Goal: Information Seeking & Learning: Learn about a topic

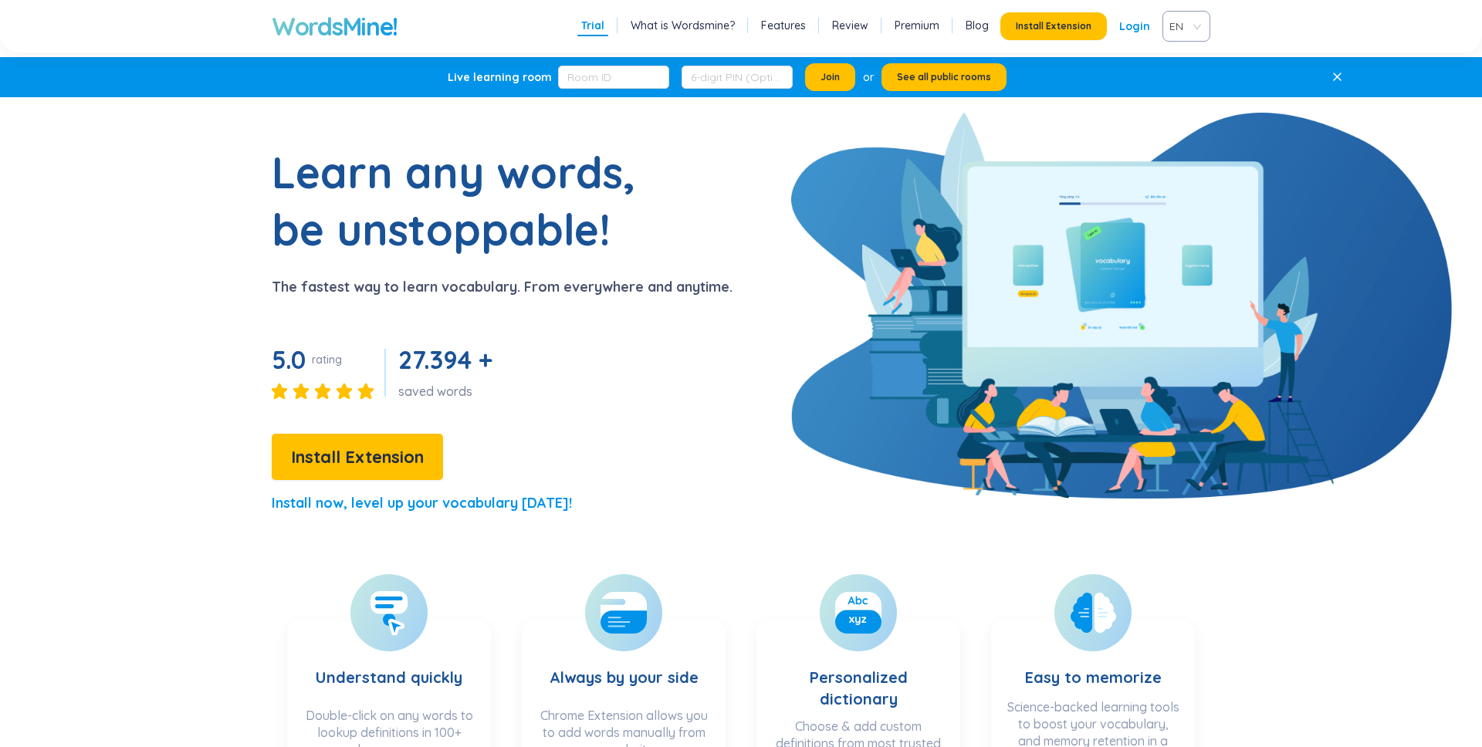
click at [1188, 20] on span "EN" at bounding box center [1184, 26] width 28 height 23
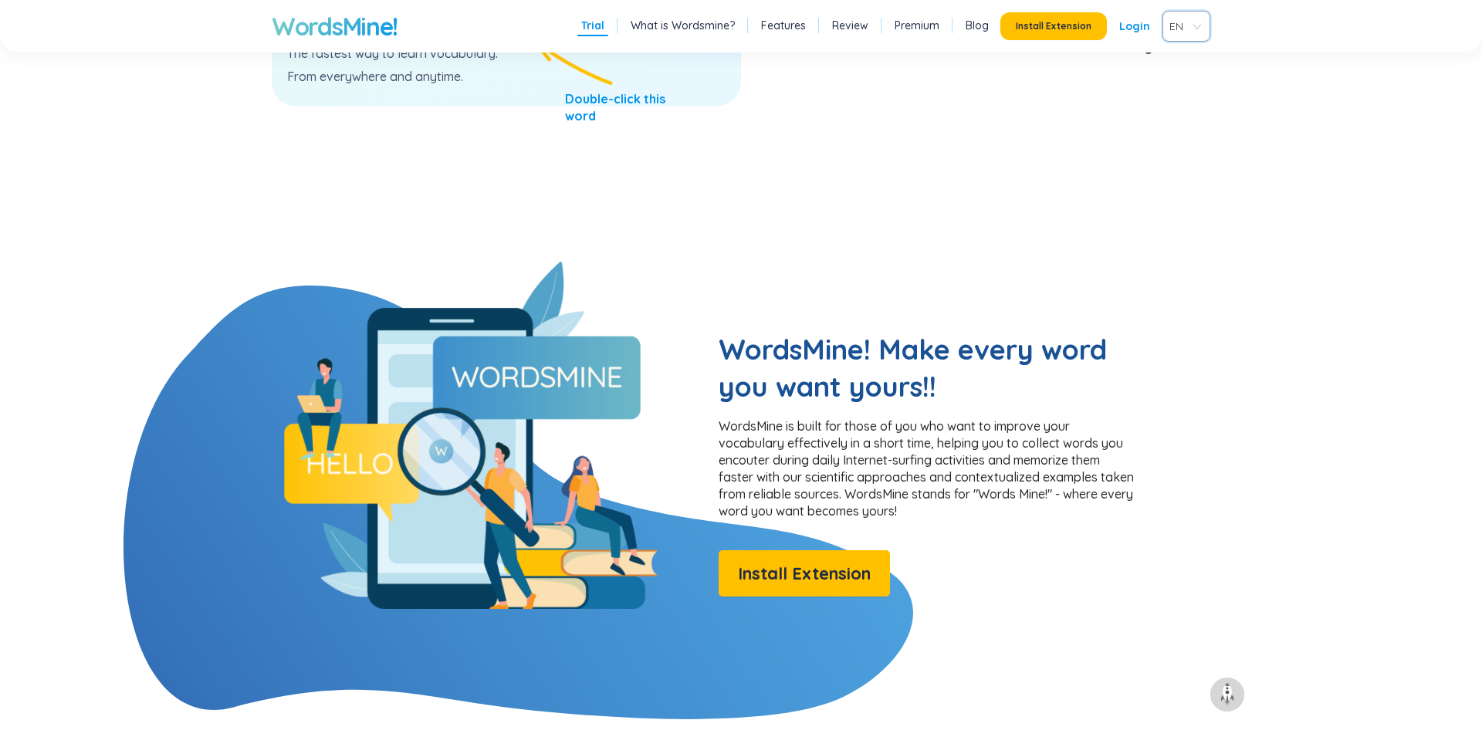
scroll to position [1037, 0]
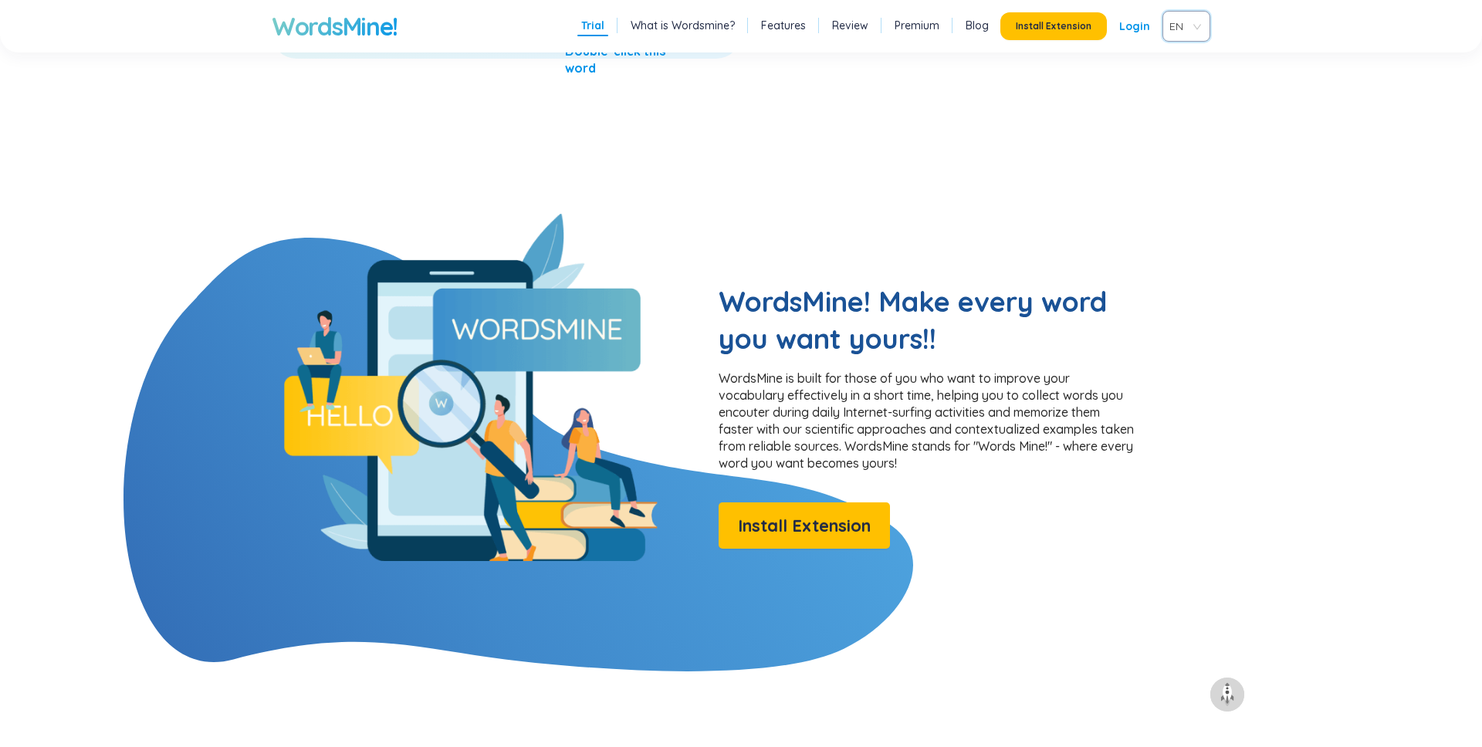
click at [718, 29] on link "What is Wordsmine?" at bounding box center [683, 25] width 104 height 15
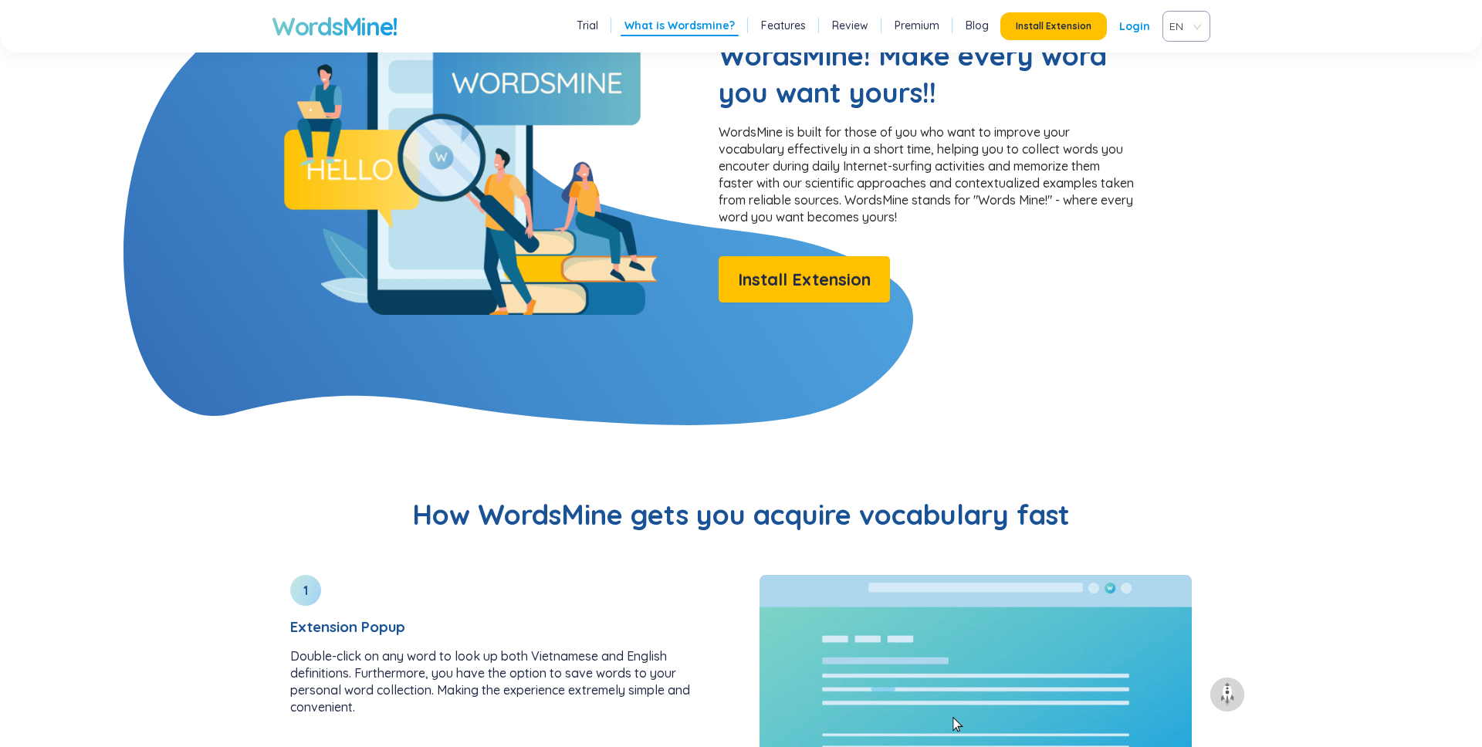
scroll to position [1237, 0]
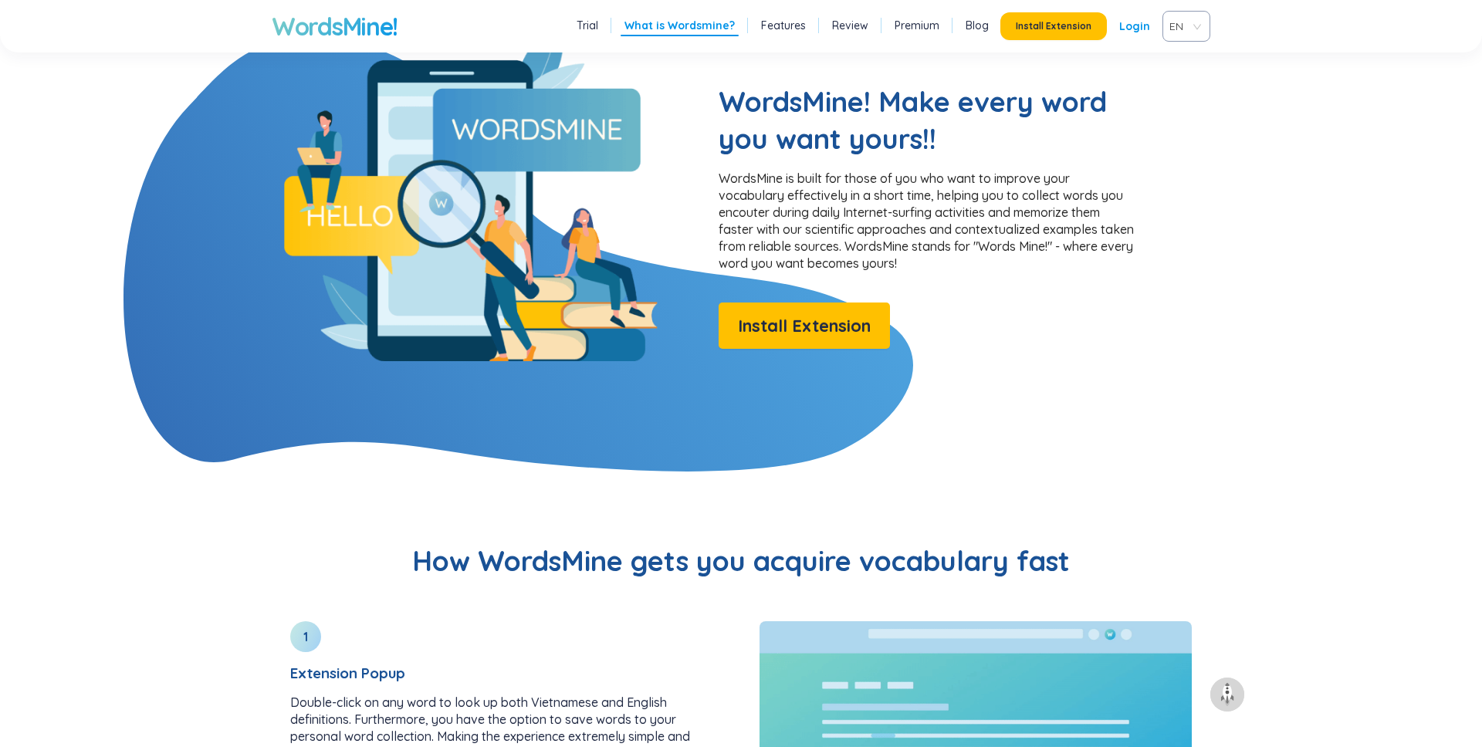
click at [845, 212] on p "WordsMine is built for those of you who want to improve your vocabulary effecti…" at bounding box center [927, 221] width 417 height 102
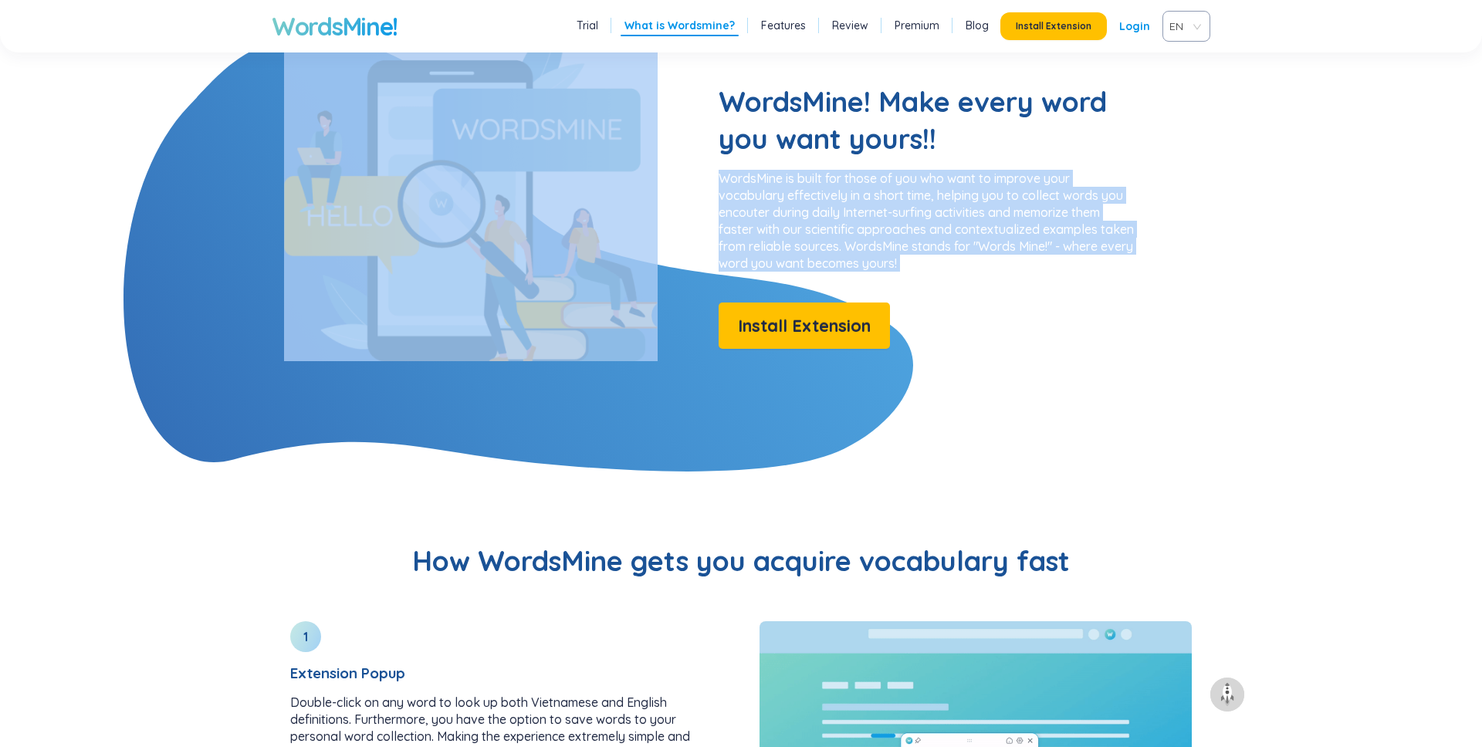
click at [814, 204] on p "WordsMine is built for those of you who want to improve your vocabulary effecti…" at bounding box center [927, 221] width 417 height 102
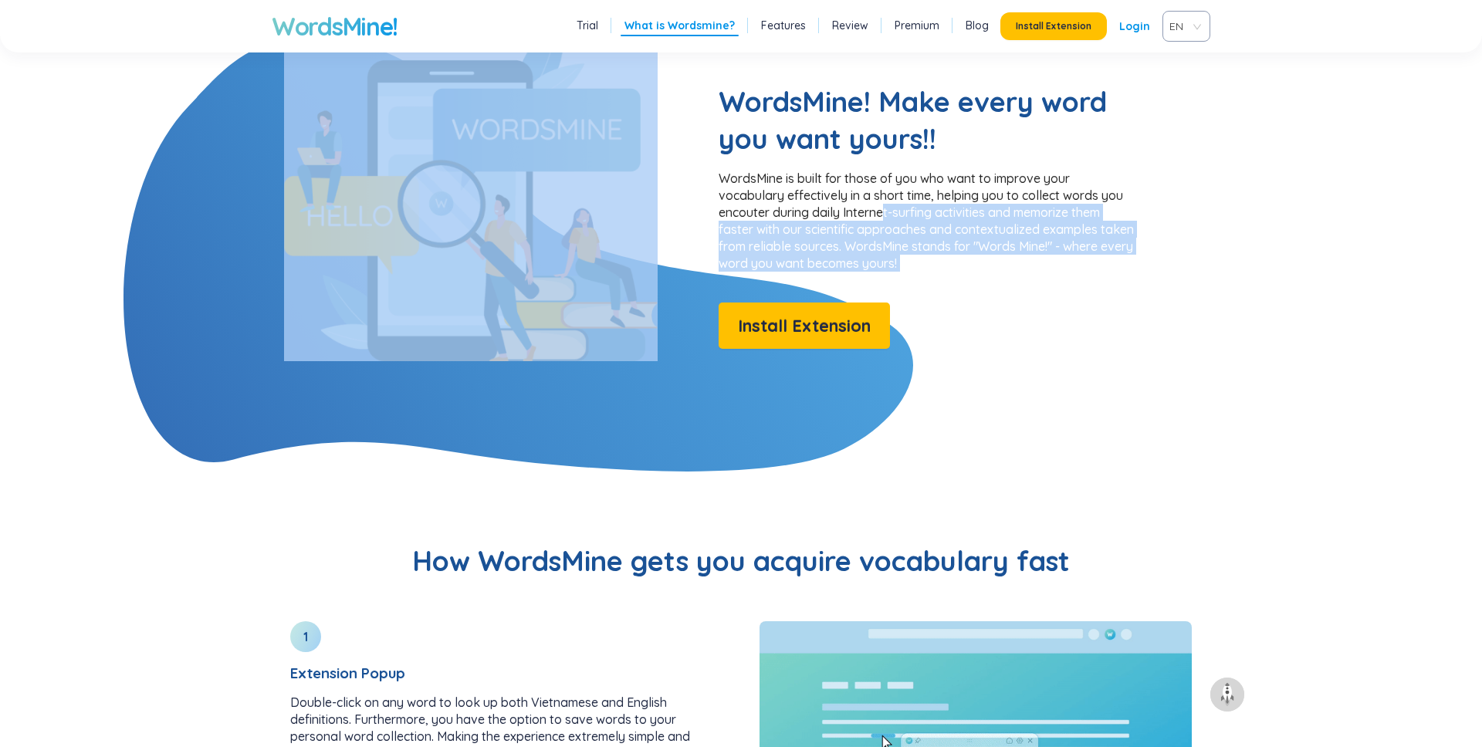
drag, startPoint x: 716, startPoint y: 179, endPoint x: 879, endPoint y: 198, distance: 164.8
click at [882, 199] on section "WordsMine! Make every word you want yours!! WordsMine is built for those of you…" at bounding box center [741, 187] width 1186 height 347
click at [815, 256] on p "WordsMine is built for those of you who want to improve your vocabulary effecti…" at bounding box center [927, 221] width 417 height 102
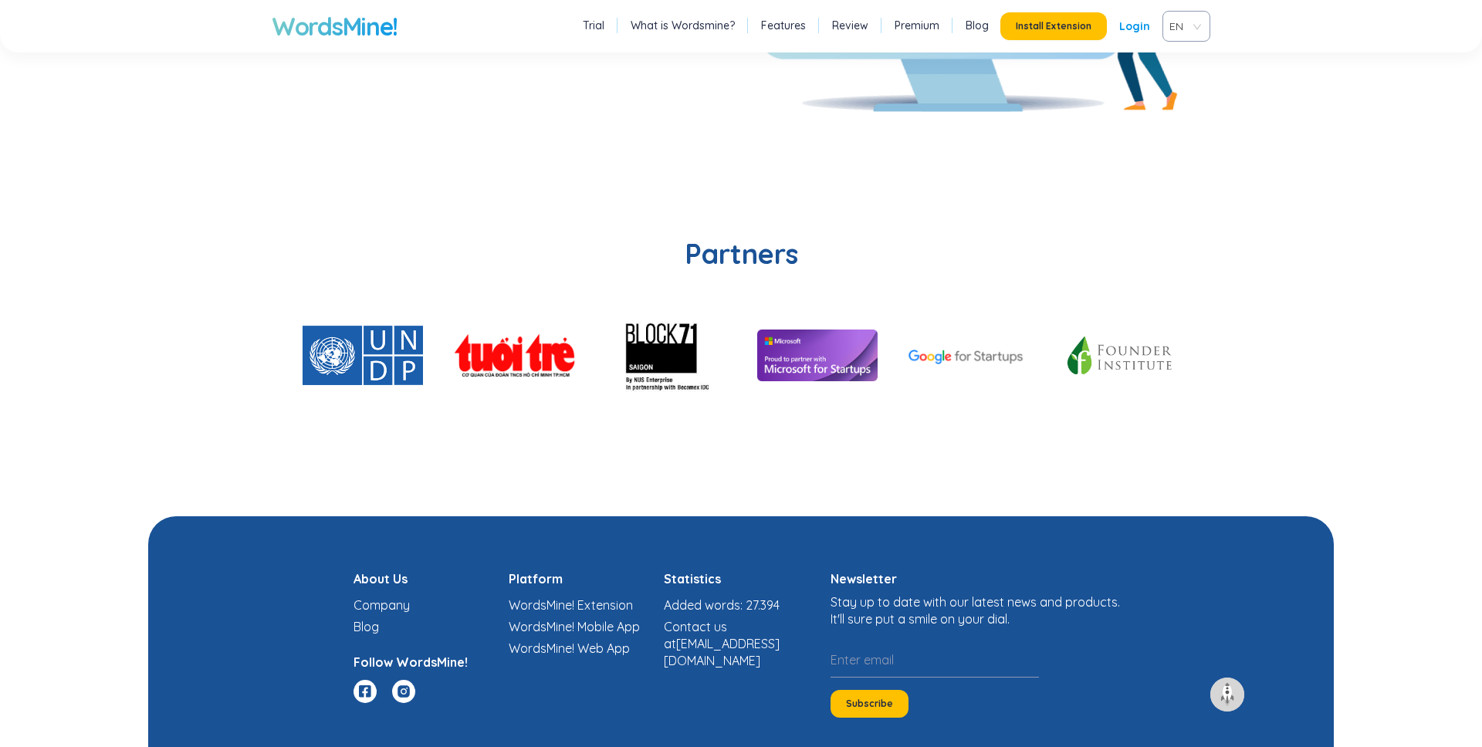
scroll to position [3688, 0]
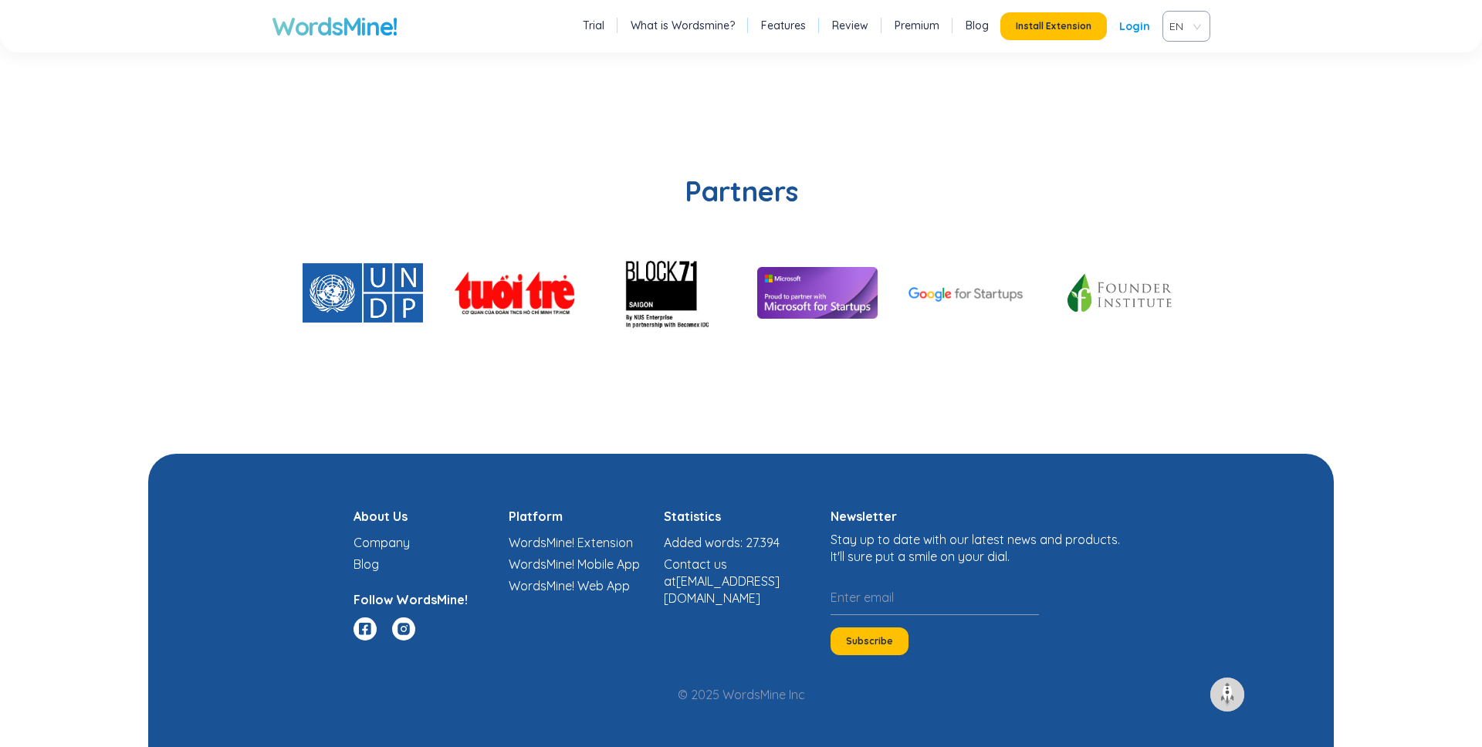
click at [380, 541] on link "Company" at bounding box center [382, 542] width 56 height 15
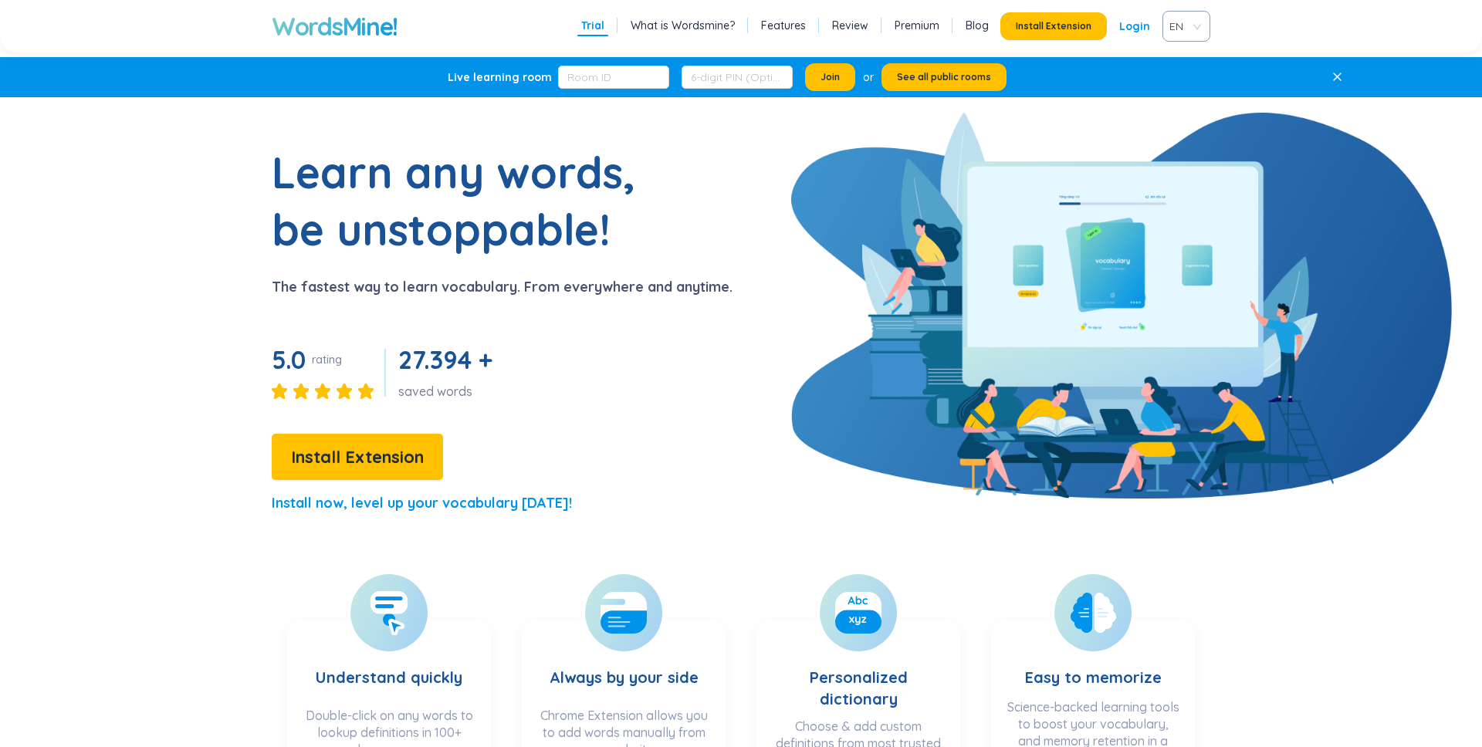
click at [527, 286] on p "The fastest way to learn vocabulary. From everywhere and anytime." at bounding box center [502, 287] width 461 height 22
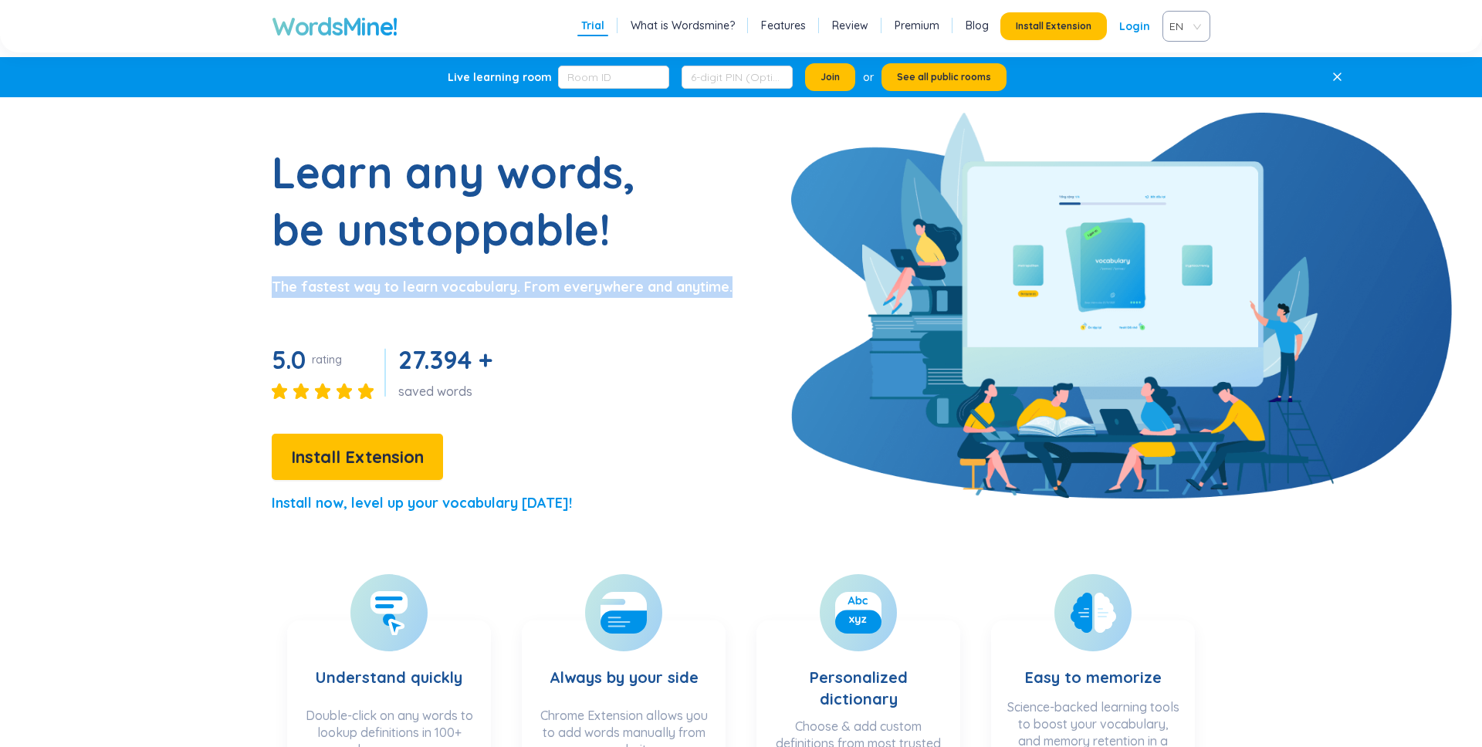
click at [527, 286] on p "The fastest way to learn vocabulary. From everywhere and anytime." at bounding box center [502, 287] width 461 height 22
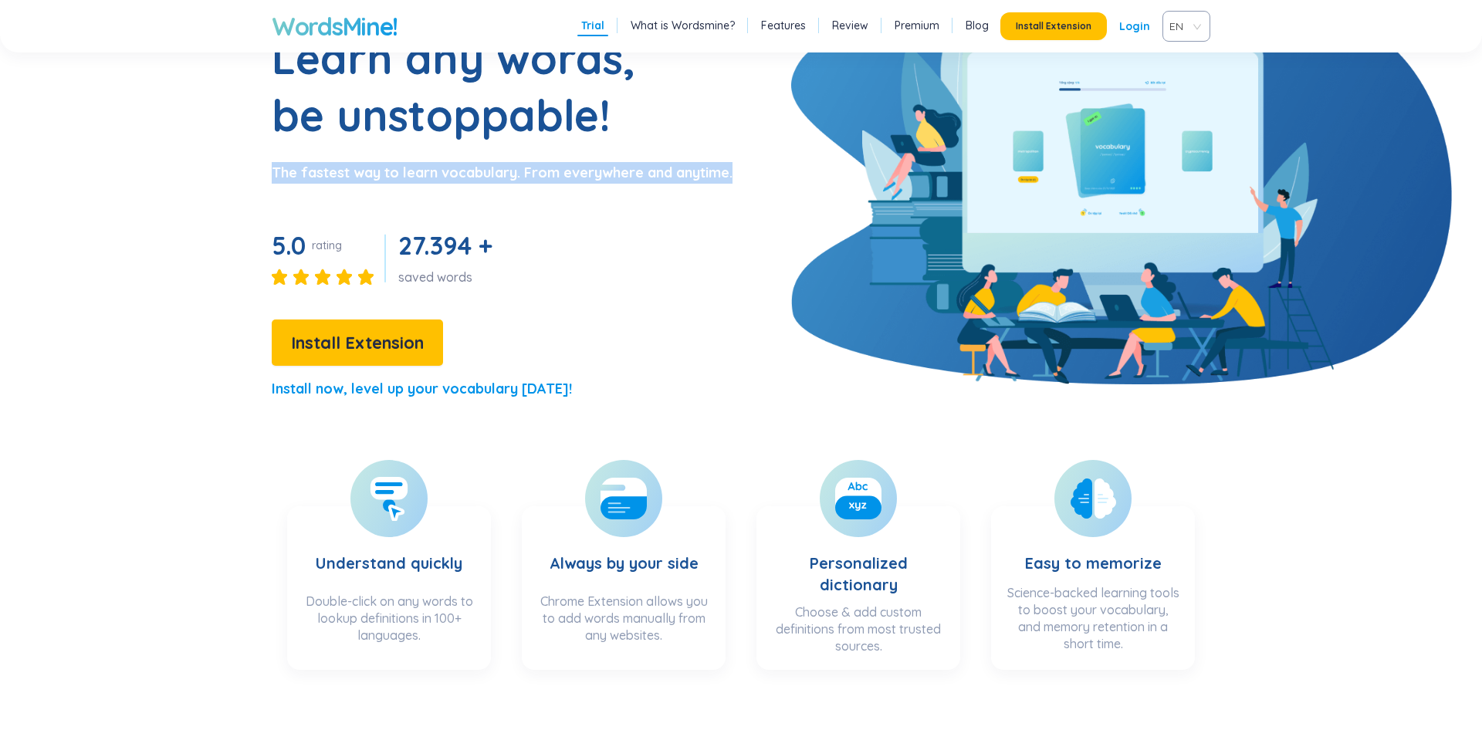
scroll to position [142, 0]
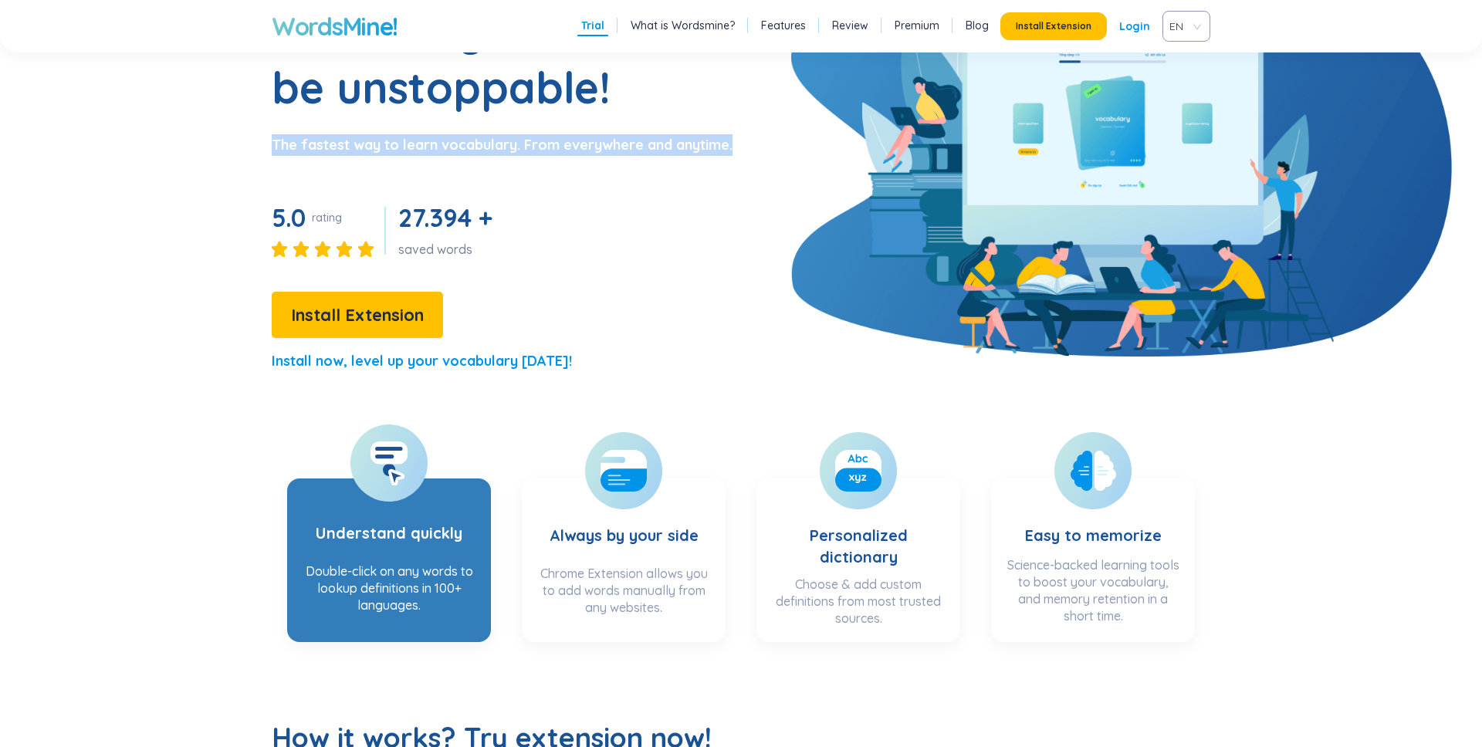
click at [409, 604] on div "Double-click on any words to lookup definitions in 100+ languages." at bounding box center [389, 594] width 173 height 62
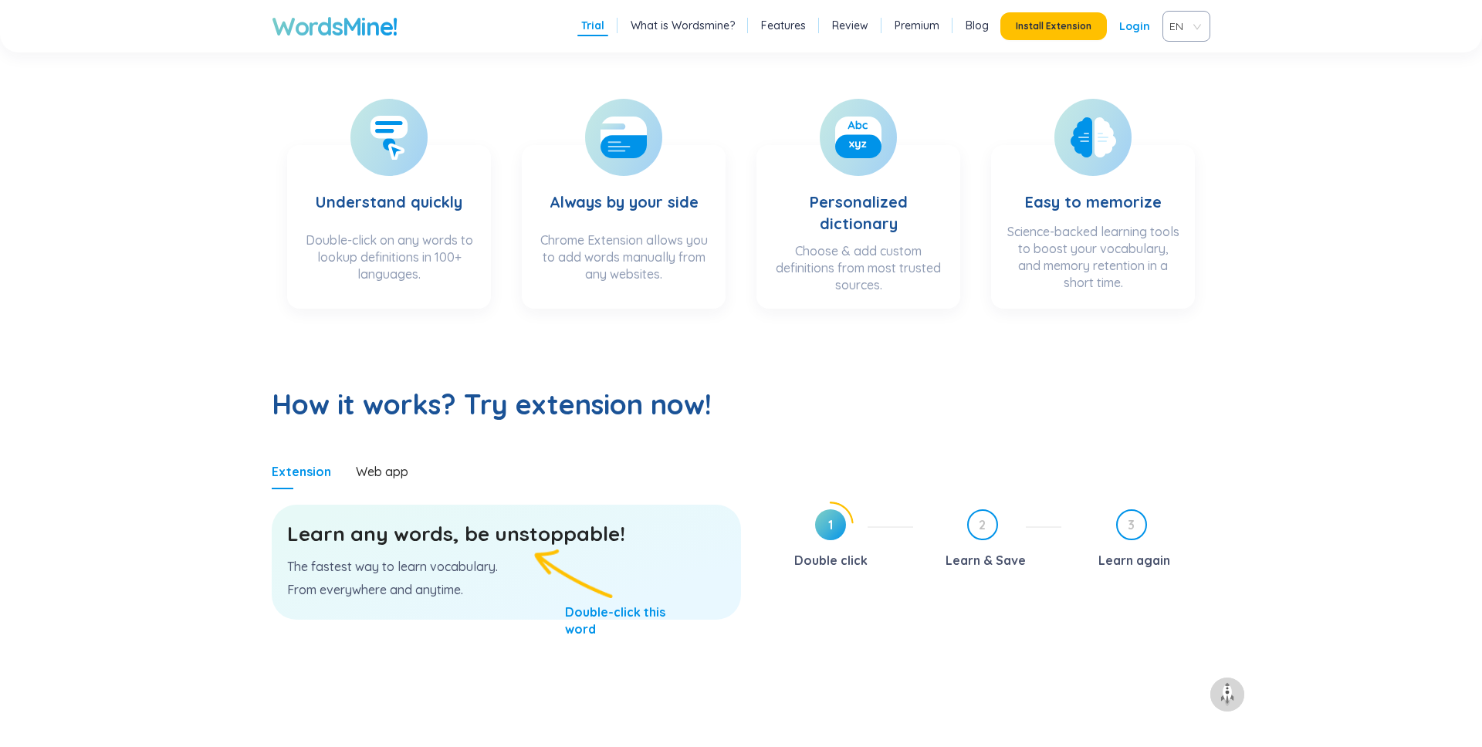
scroll to position [483, 0]
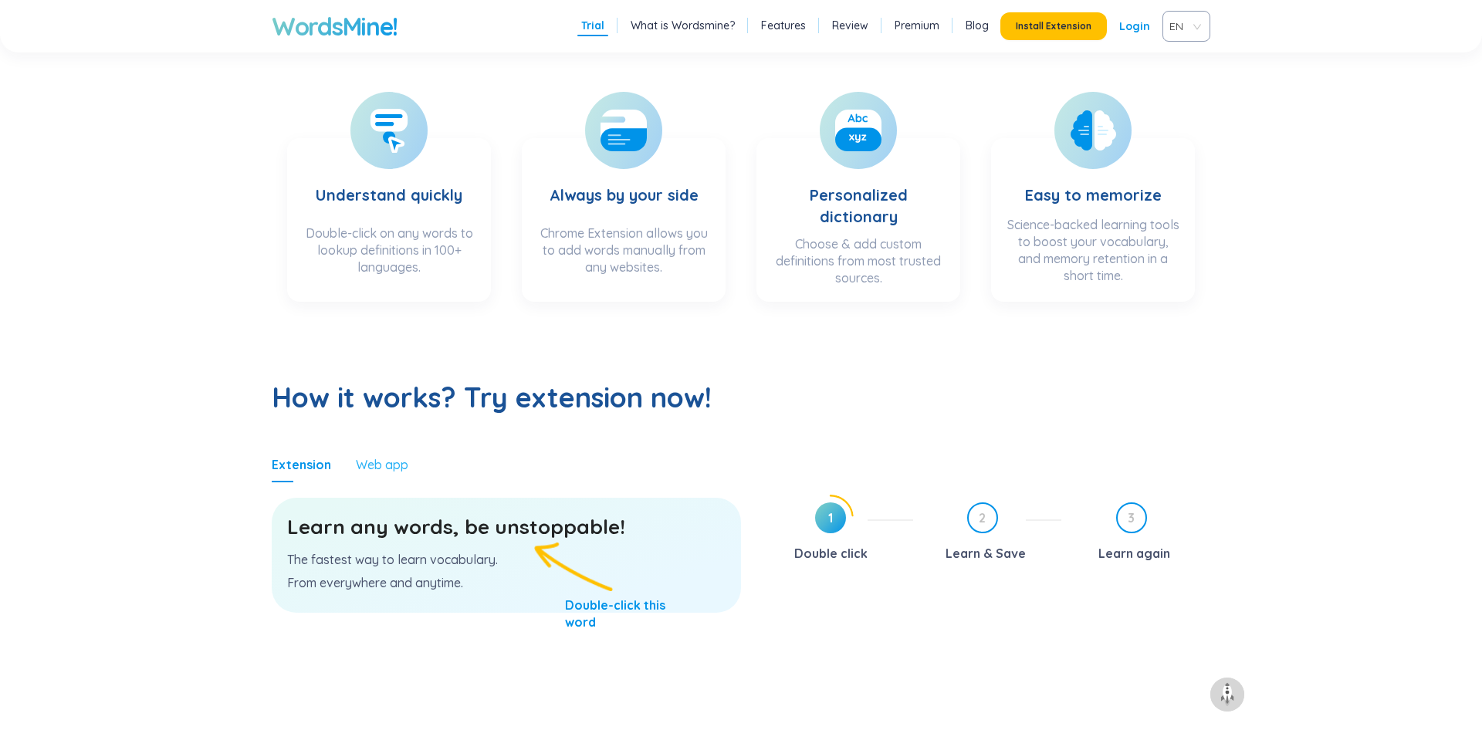
click at [387, 476] on div "Web app" at bounding box center [382, 465] width 52 height 36
click at [360, 474] on div "Web app" at bounding box center [382, 465] width 52 height 36
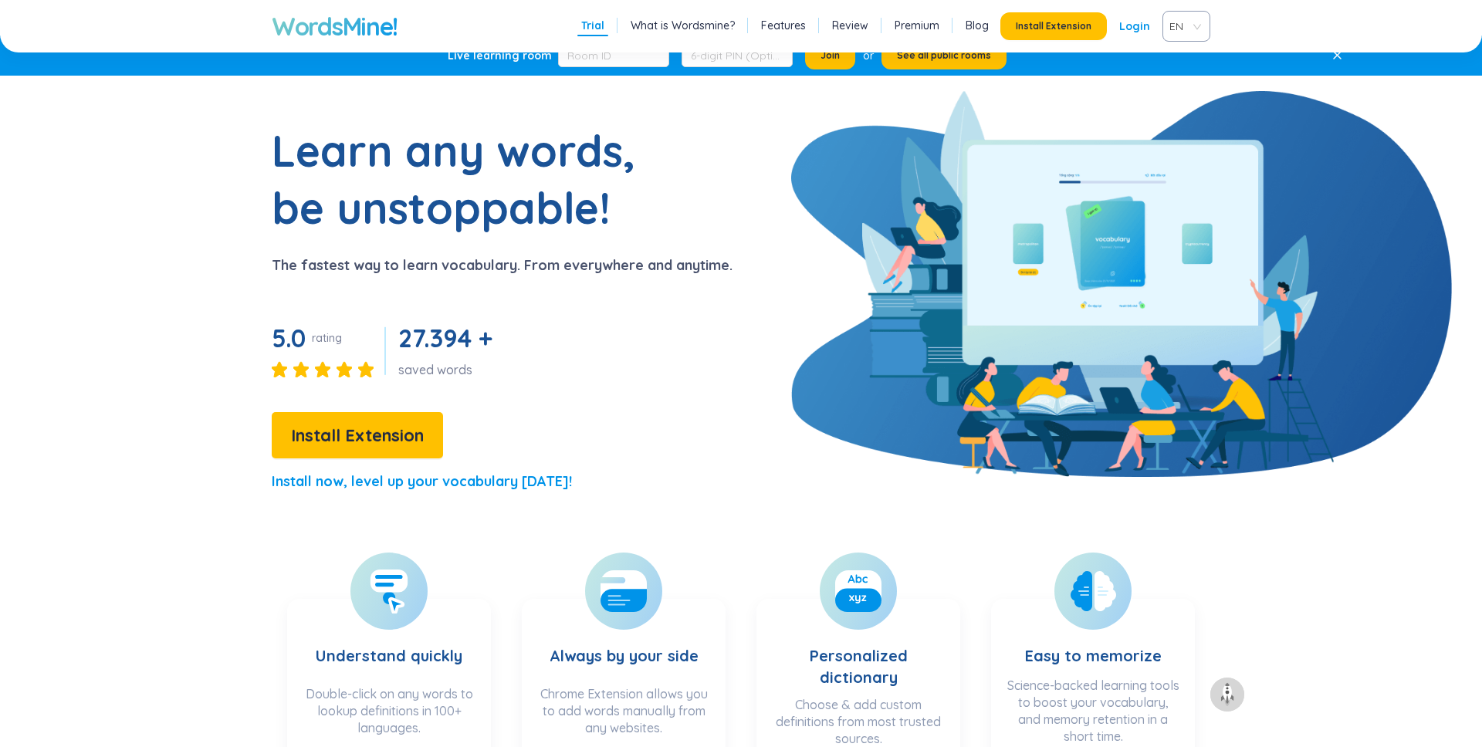
scroll to position [0, 0]
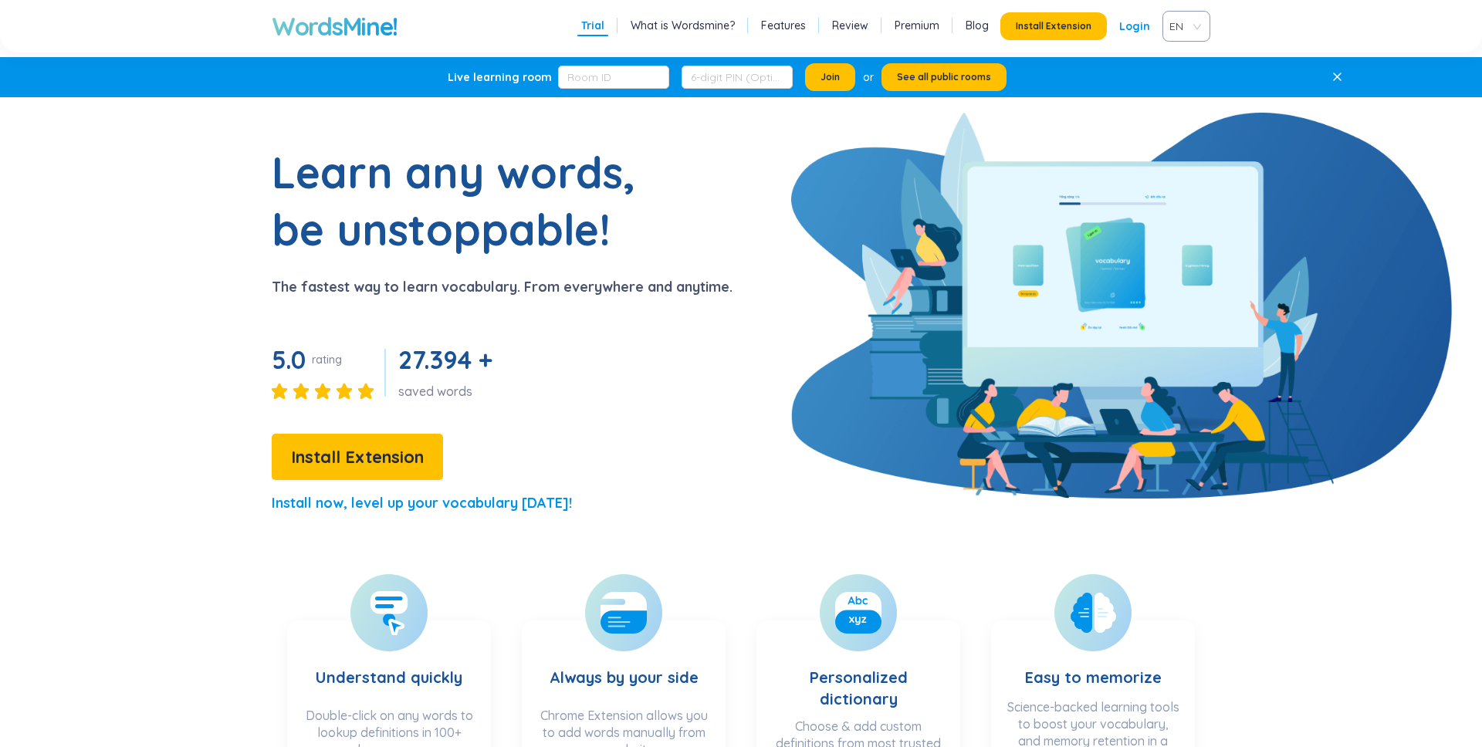
click at [770, 13] on div "Trial What is Wordsmine? Features Review Premium Blog Install Extension Login EN" at bounding box center [893, 26] width 633 height 31
click at [770, 18] on link "Features" at bounding box center [783, 25] width 45 height 15
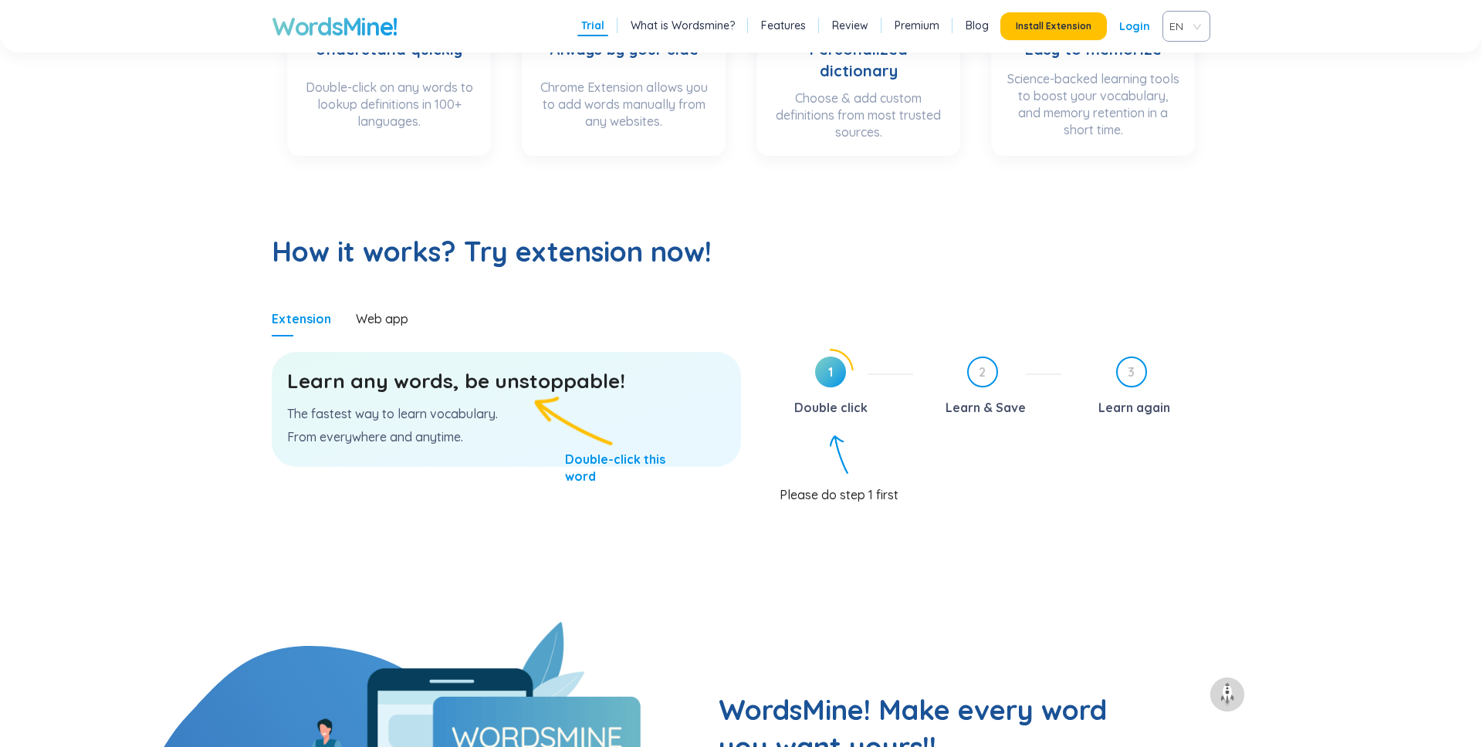
scroll to position [620, 0]
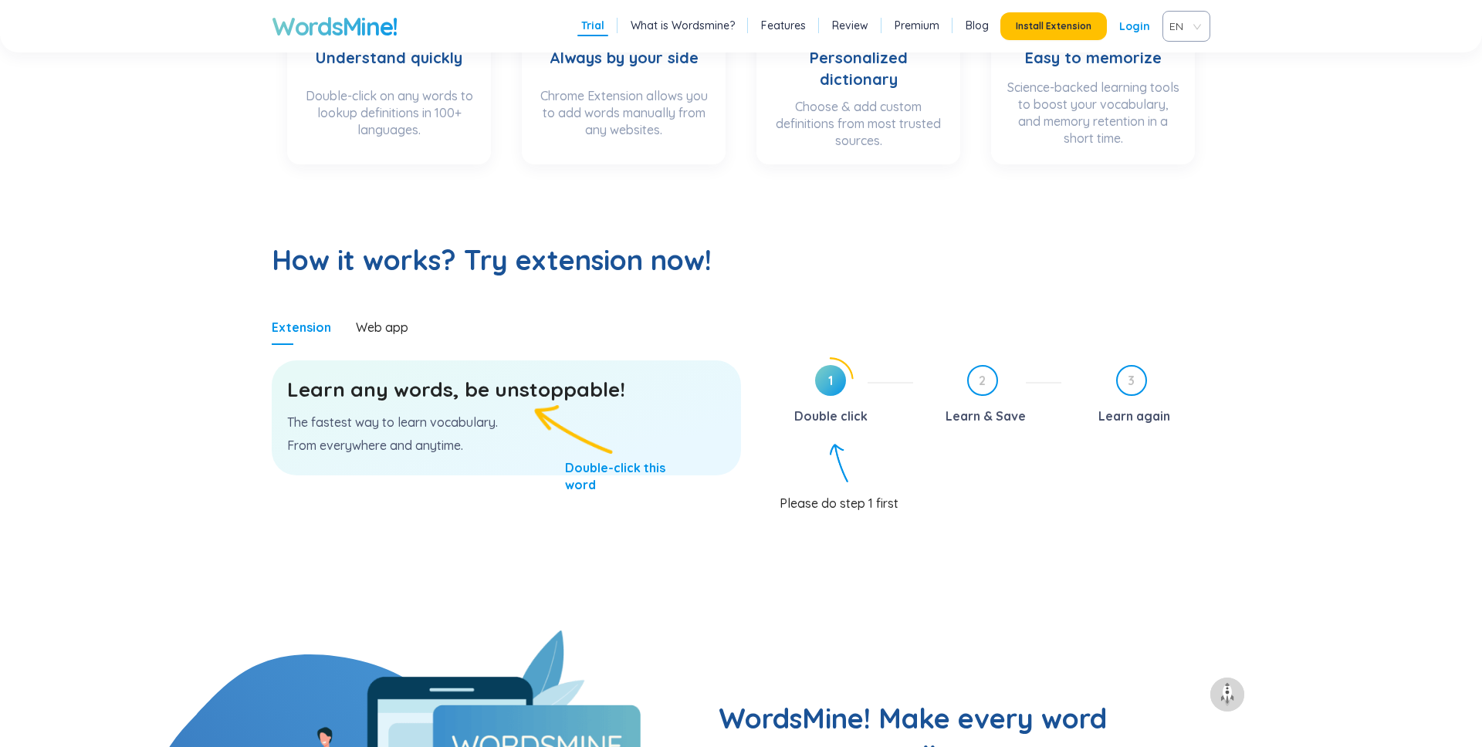
click at [405, 345] on section "Learn any words, be unstoppable! The fastest way to learn vocabulary. From ever…" at bounding box center [506, 488] width 469 height 286
click at [391, 334] on div "Web app" at bounding box center [382, 327] width 52 height 17
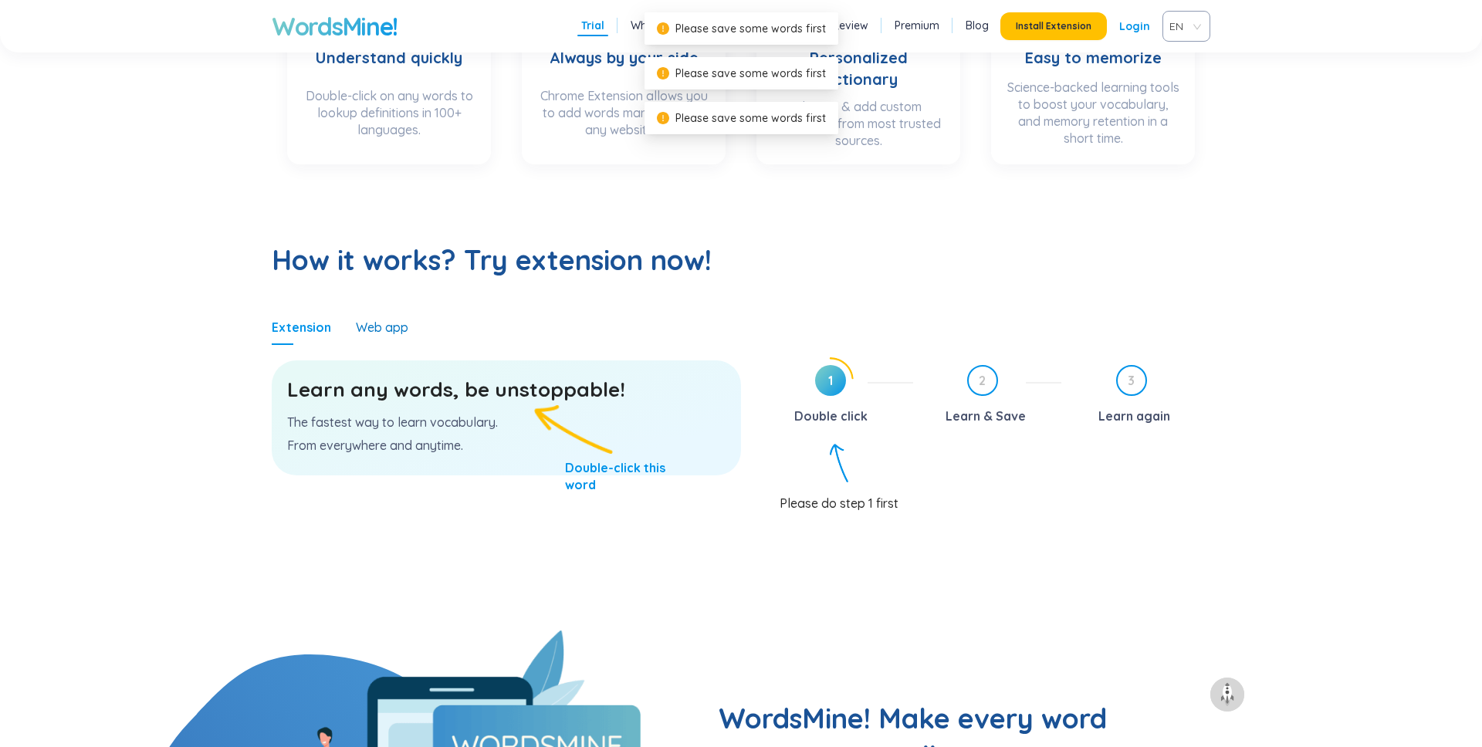
click at [391, 334] on div "Web app" at bounding box center [382, 327] width 52 height 17
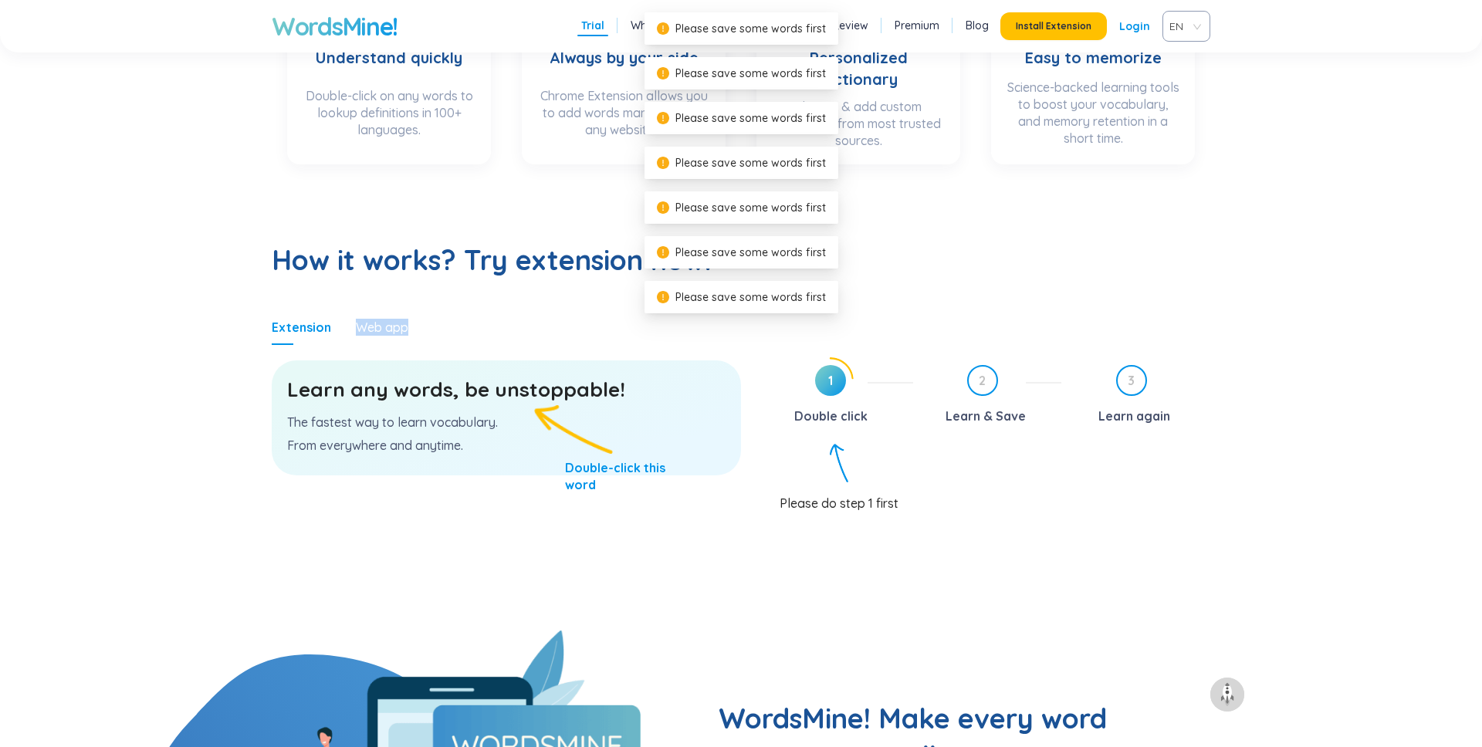
click at [496, 432] on div "Learn any words, be unstoppable! The fastest way to learn vocabulary. From ever…" at bounding box center [506, 418] width 469 height 115
click at [824, 391] on span "1" at bounding box center [830, 380] width 31 height 31
click at [515, 411] on div "Learn any words, be unstoppable! The fastest way to learn vocabulary. From ever…" at bounding box center [506, 418] width 469 height 115
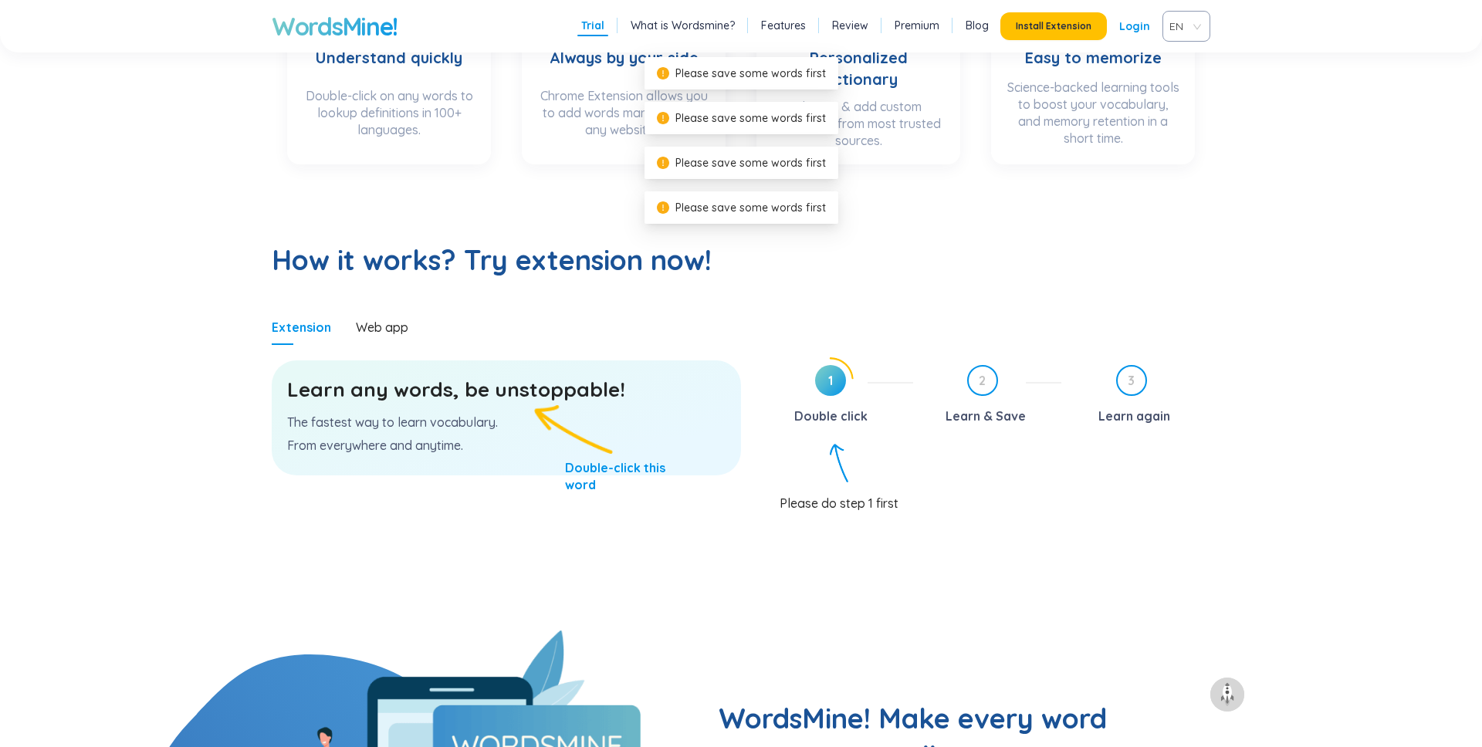
click at [515, 411] on div "Learn any words, be unstoppable! The fastest way to learn vocabulary. From ever…" at bounding box center [506, 418] width 469 height 115
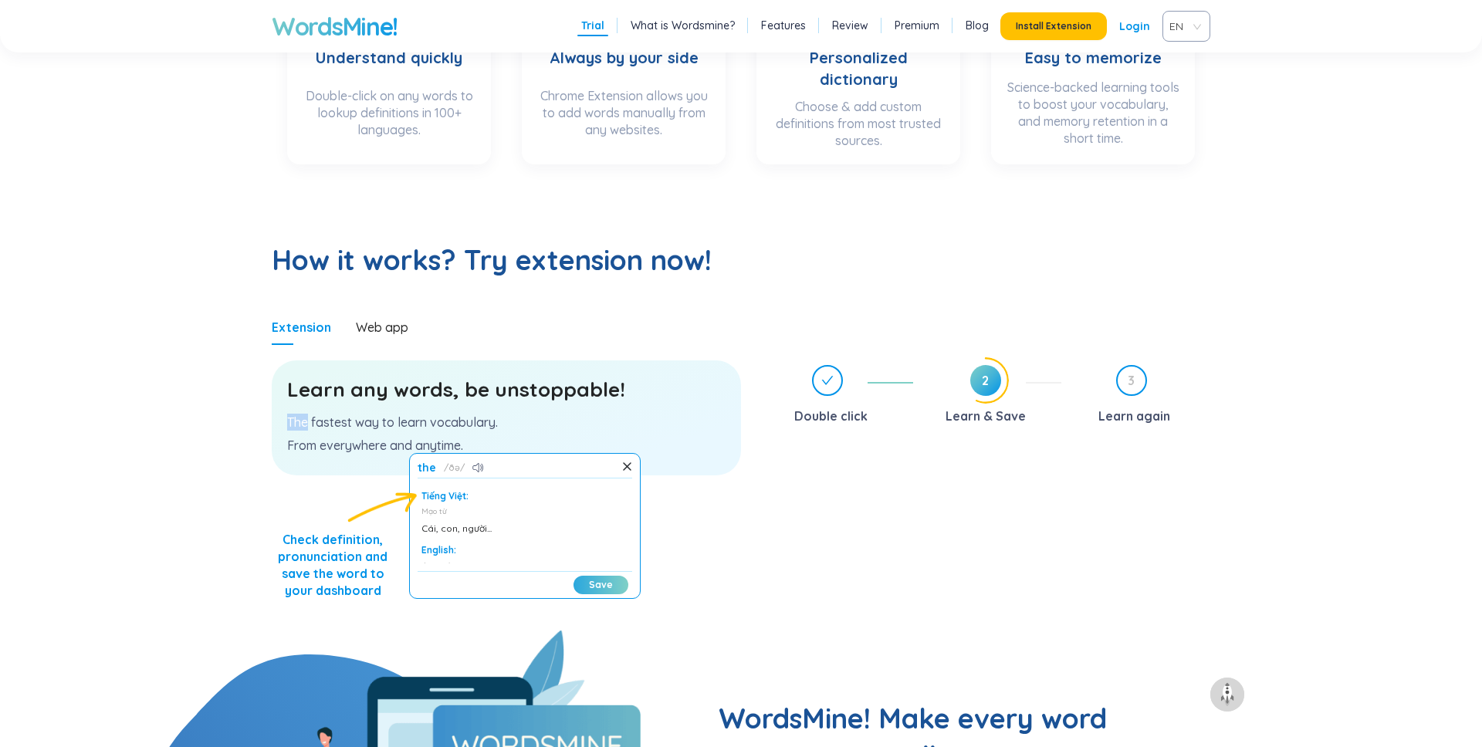
click at [594, 577] on button "Save" at bounding box center [601, 585] width 55 height 19
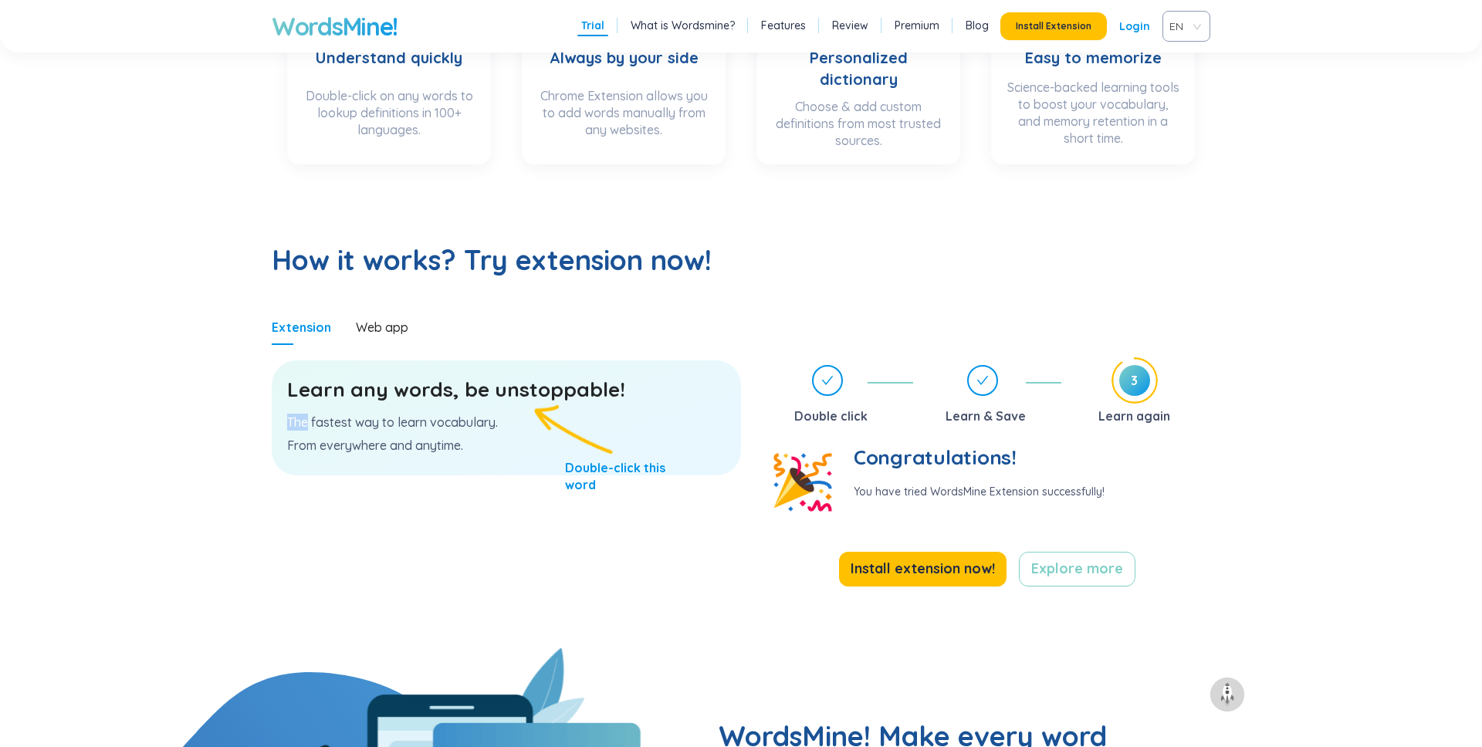
click at [378, 422] on p "The fastest way to learn vocabulary." at bounding box center [506, 422] width 438 height 17
click at [299, 425] on p "The fastest way to learn vocabulary." at bounding box center [506, 422] width 438 height 17
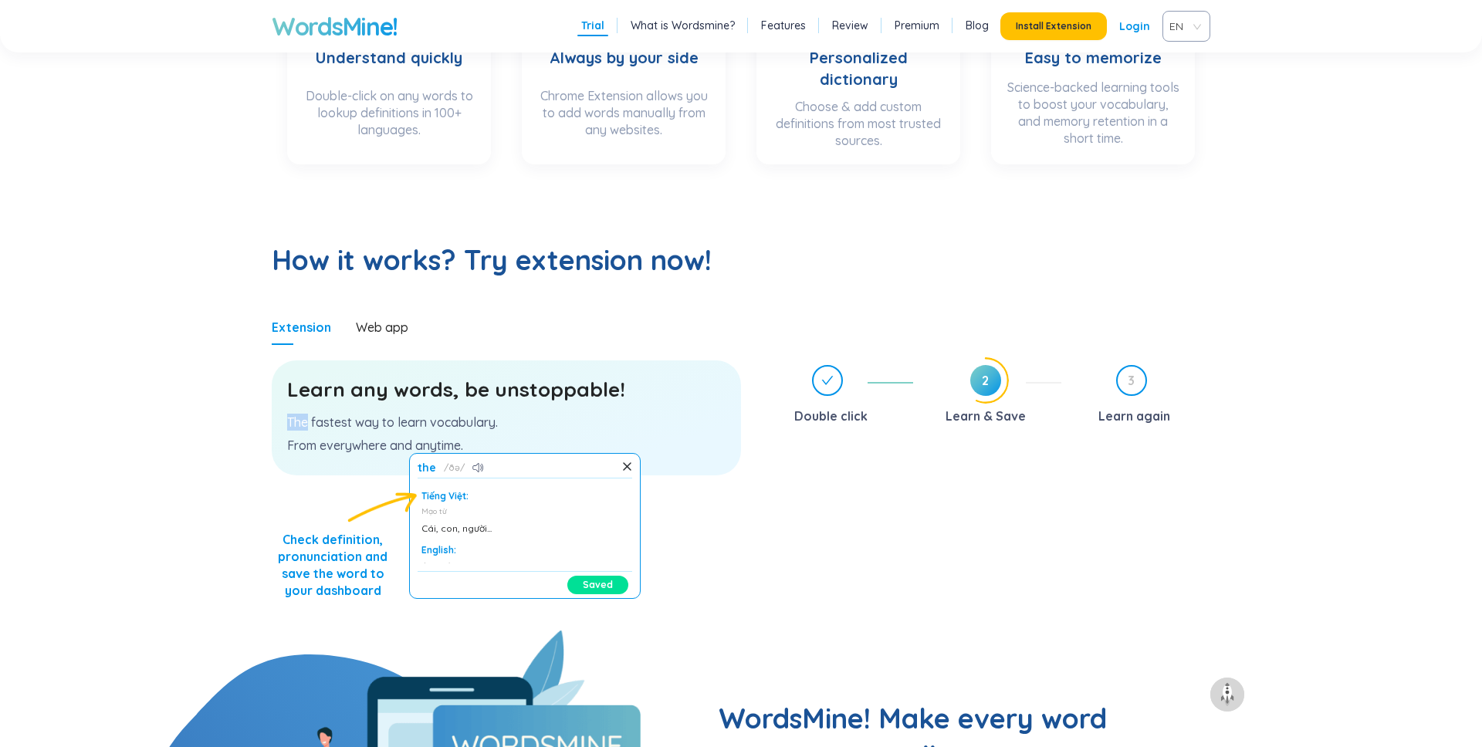
click at [393, 405] on div "Learn any words, be unstoppable! The fastest way to learn vocabulary. From ever…" at bounding box center [506, 418] width 469 height 115
click at [380, 330] on div "Web app" at bounding box center [382, 327] width 52 height 17
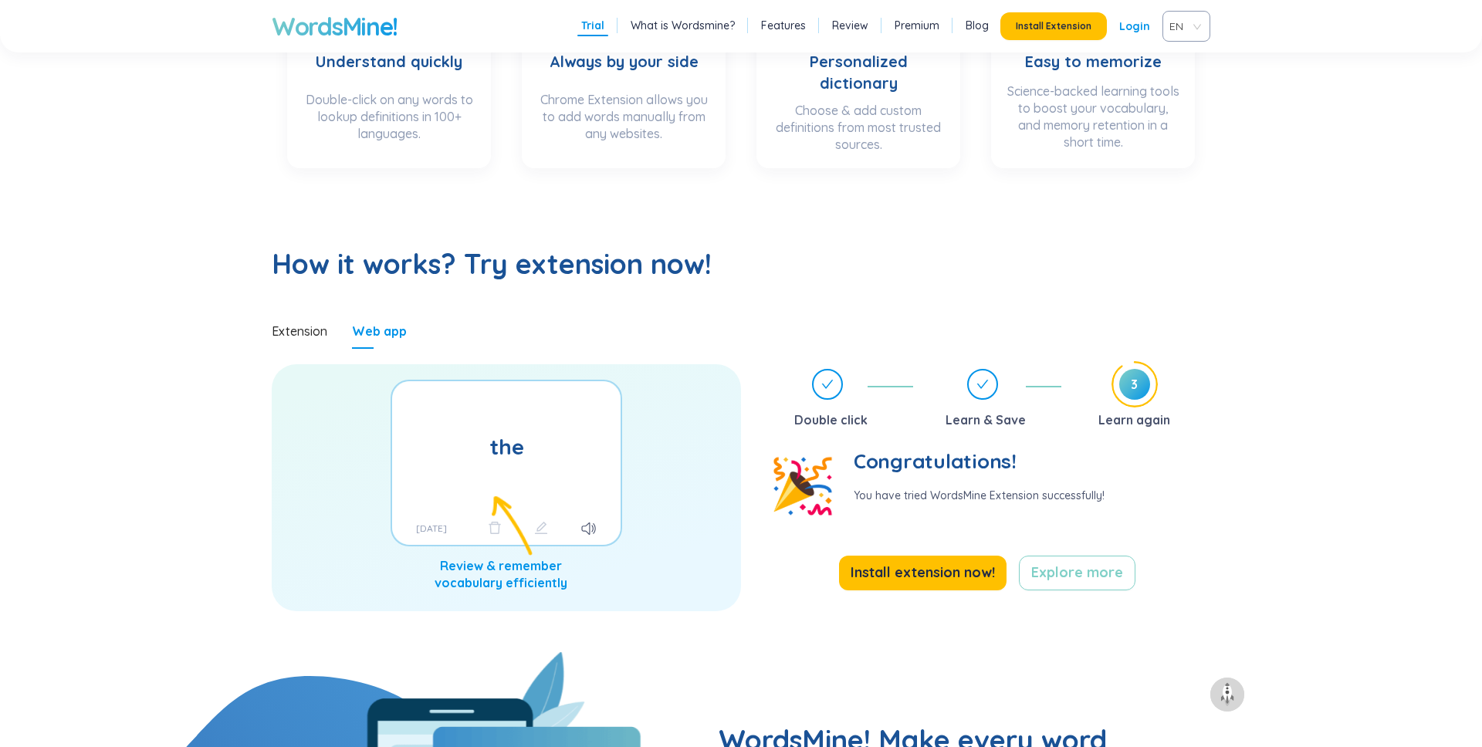
scroll to position [612, 0]
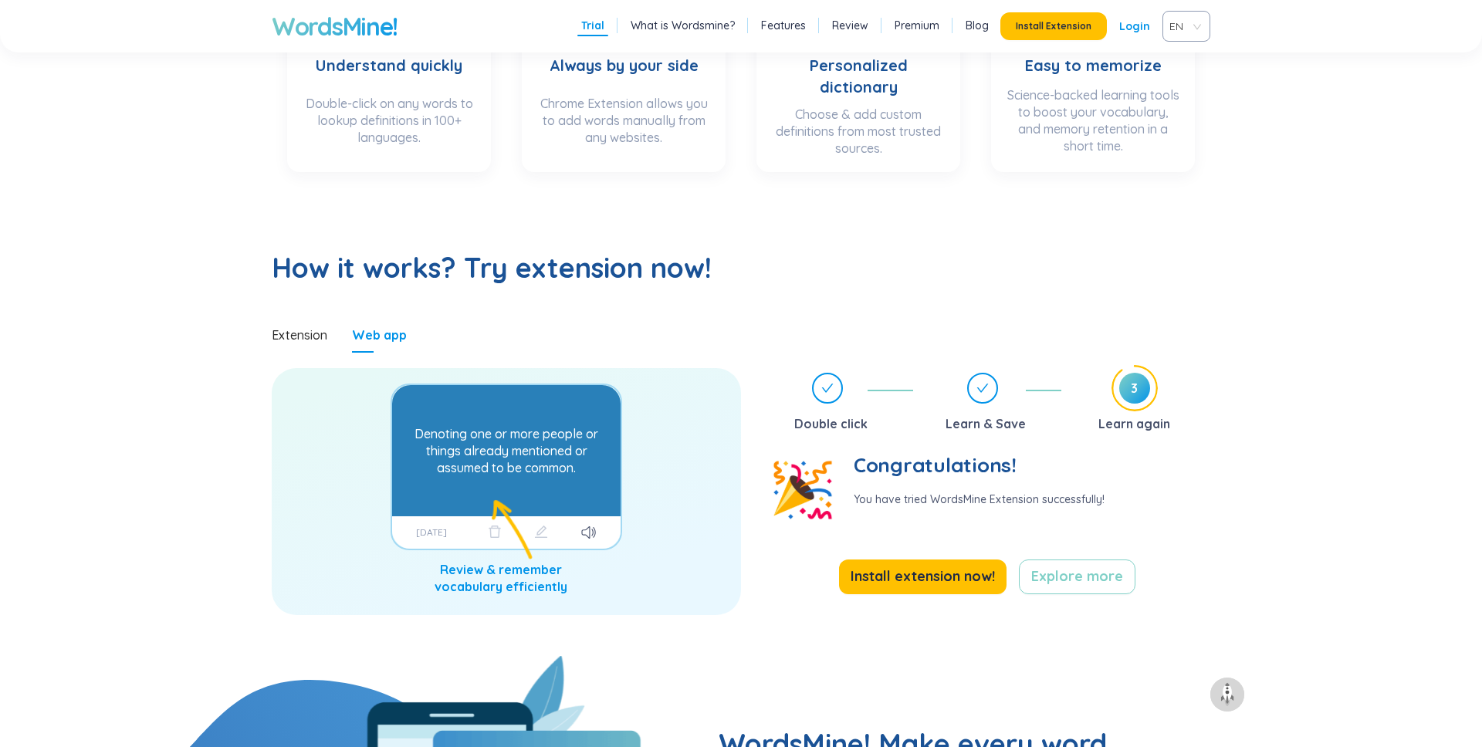
click at [521, 447] on div "Denoting one or more people or things already mentioned or assumed to be common." at bounding box center [506, 451] width 213 height 116
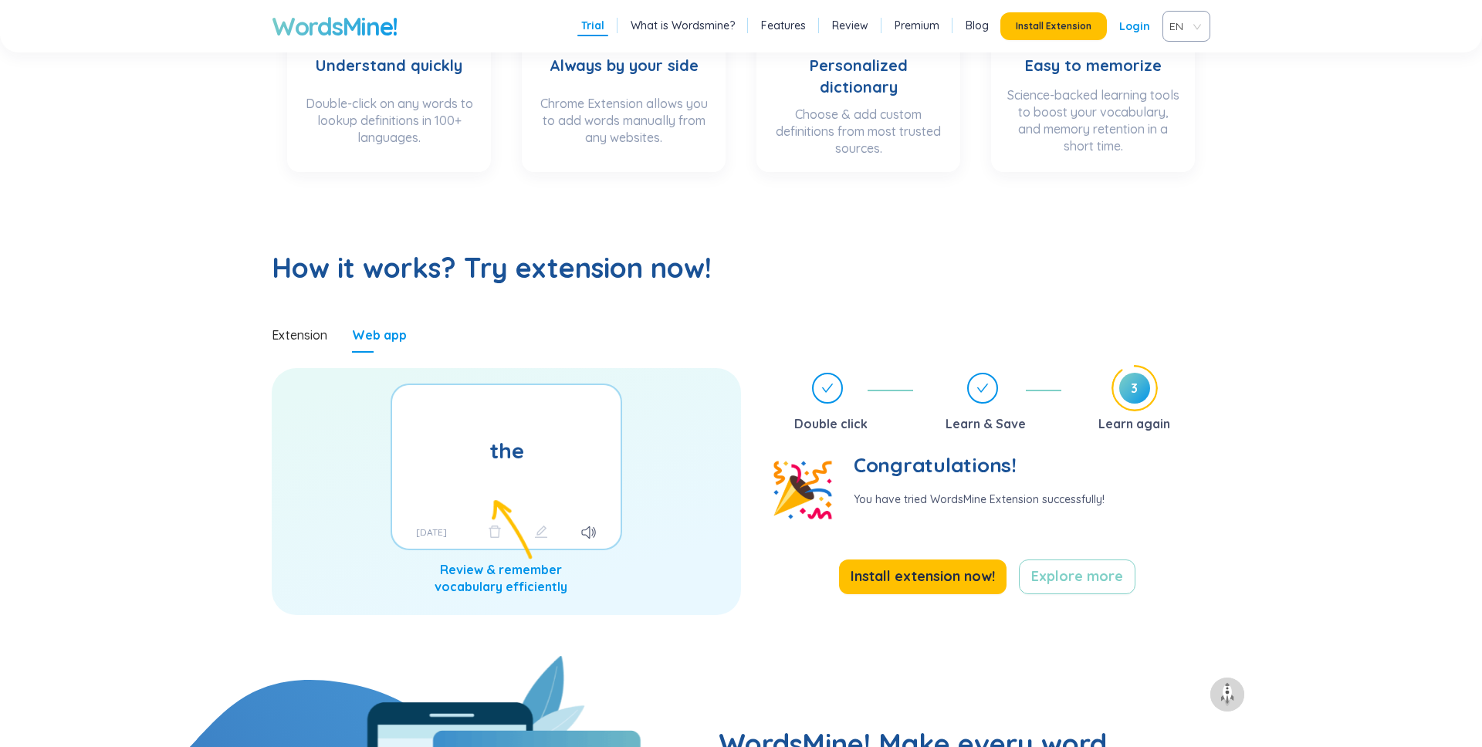
click at [642, 448] on div "the Denoting one or more people or things already mentioned or assumed to be co…" at bounding box center [506, 491] width 469 height 247
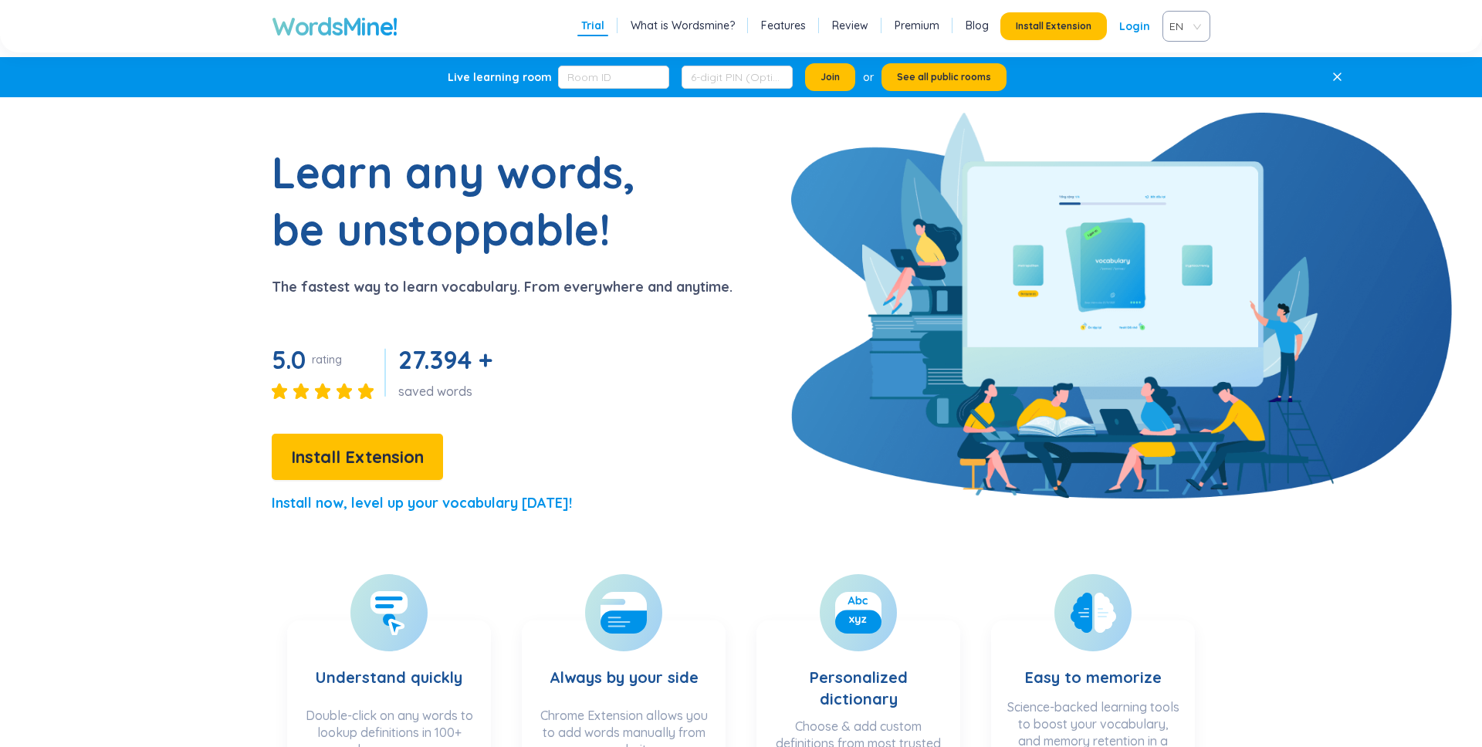
click at [980, 24] on link "Blog" at bounding box center [977, 25] width 23 height 15
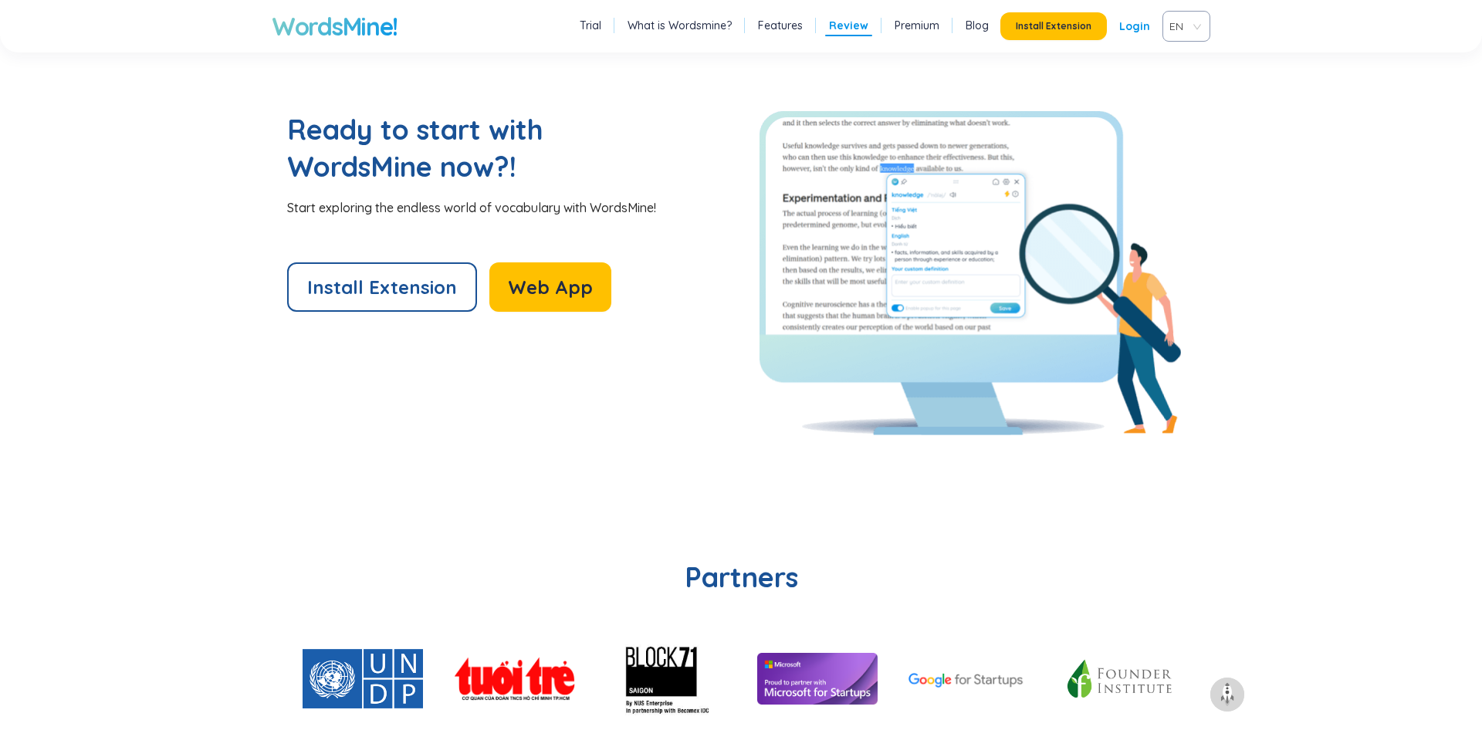
scroll to position [3706, 0]
